Goal: Task Accomplishment & Management: Complete application form

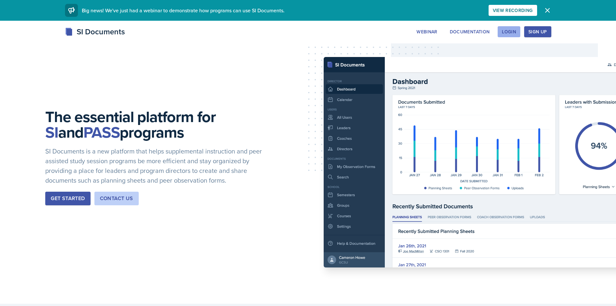
click at [516, 31] on div "Login" at bounding box center [509, 31] width 14 height 5
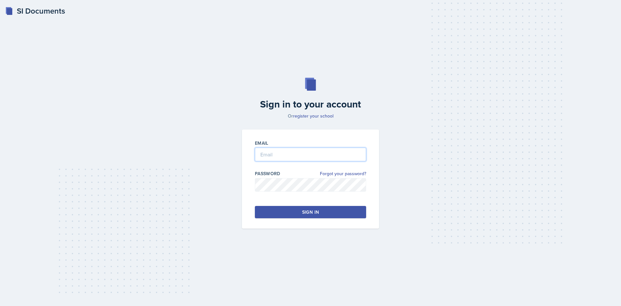
click at [306, 148] on input "email" at bounding box center [310, 154] width 111 height 14
type input "[EMAIL_ADDRESS][DOMAIN_NAME]"
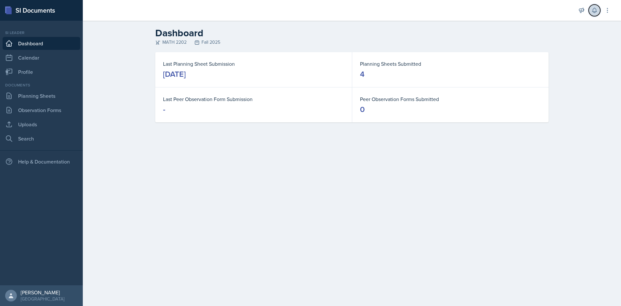
click at [591, 8] on button at bounding box center [595, 11] width 12 height 12
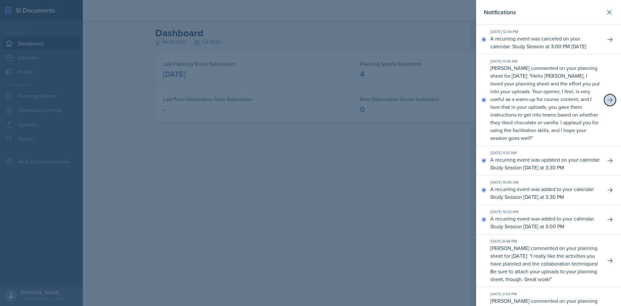
click at [607, 103] on icon at bounding box center [610, 100] width 6 height 6
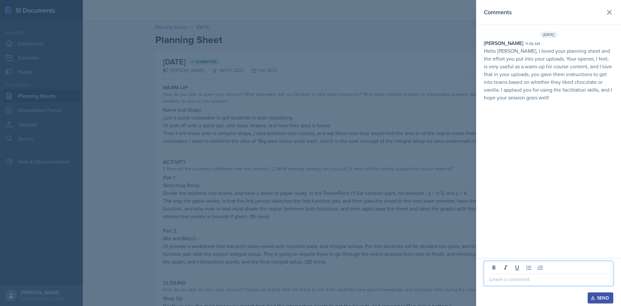
click at [505, 280] on p at bounding box center [548, 279] width 118 height 8
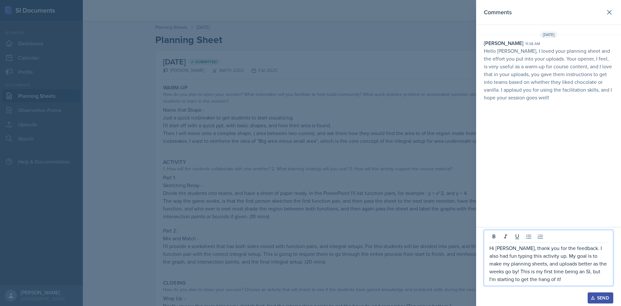
click at [603, 296] on div "Send" at bounding box center [600, 297] width 17 height 5
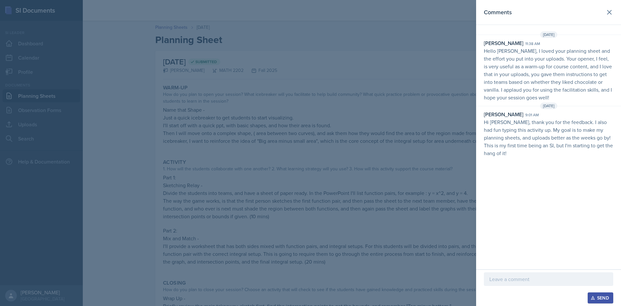
drag, startPoint x: 420, startPoint y: 139, endPoint x: 415, endPoint y: 137, distance: 5.8
click at [415, 137] on div at bounding box center [310, 153] width 621 height 306
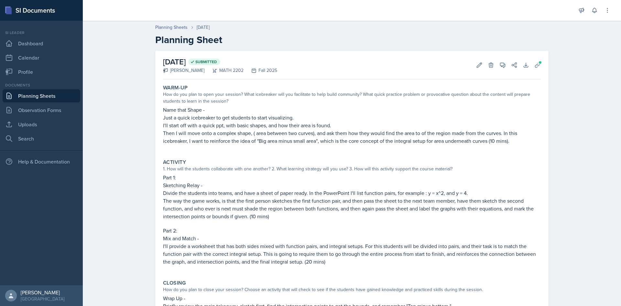
click at [353, 41] on h2 "Planning Sheet" at bounding box center [351, 40] width 393 height 12
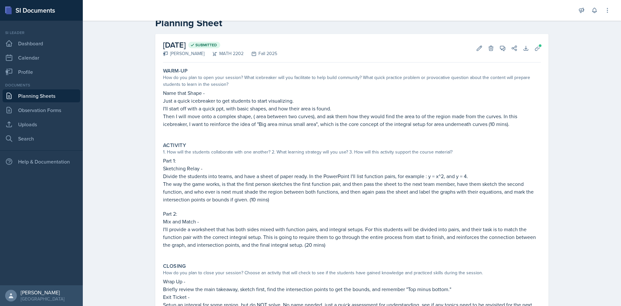
scroll to position [32, 0]
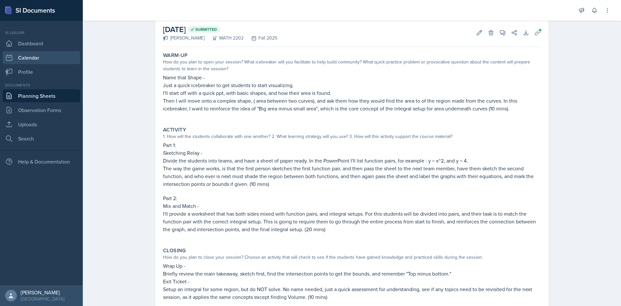
click at [30, 63] on link "Calendar" at bounding box center [42, 57] width 78 height 13
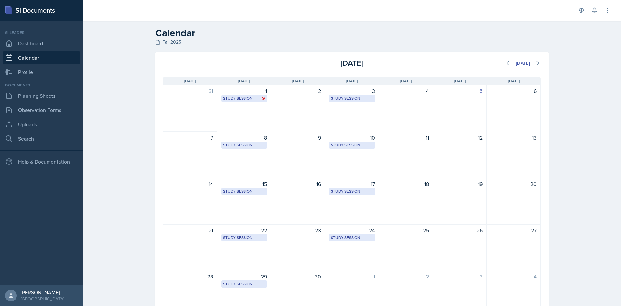
click at [27, 50] on div "Si leader Dashboard Calendar Profile" at bounding box center [42, 54] width 78 height 49
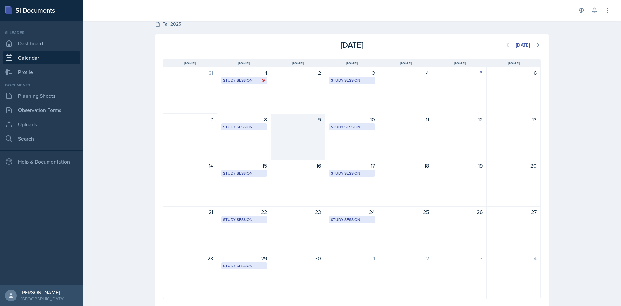
scroll to position [35, 0]
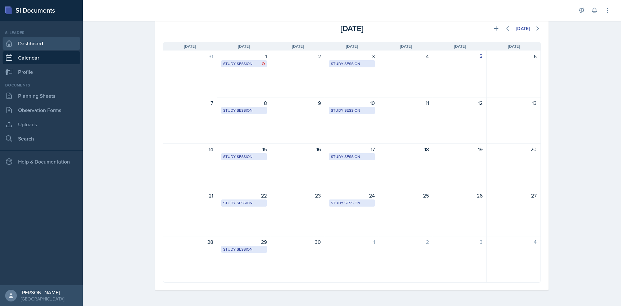
click at [35, 47] on link "Dashboard" at bounding box center [42, 43] width 78 height 13
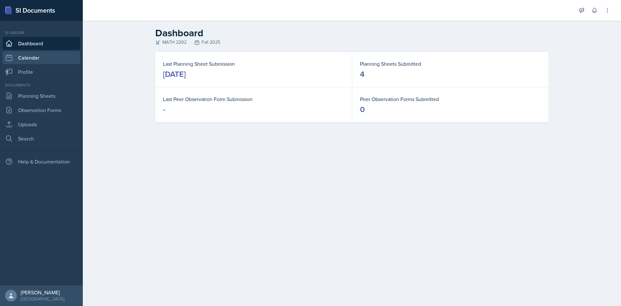
click at [38, 57] on link "Calendar" at bounding box center [42, 57] width 78 height 13
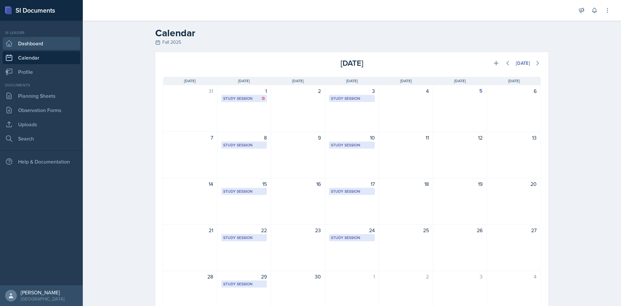
click at [44, 41] on link "Dashboard" at bounding box center [42, 43] width 78 height 13
